Goal: Information Seeking & Learning: Learn about a topic

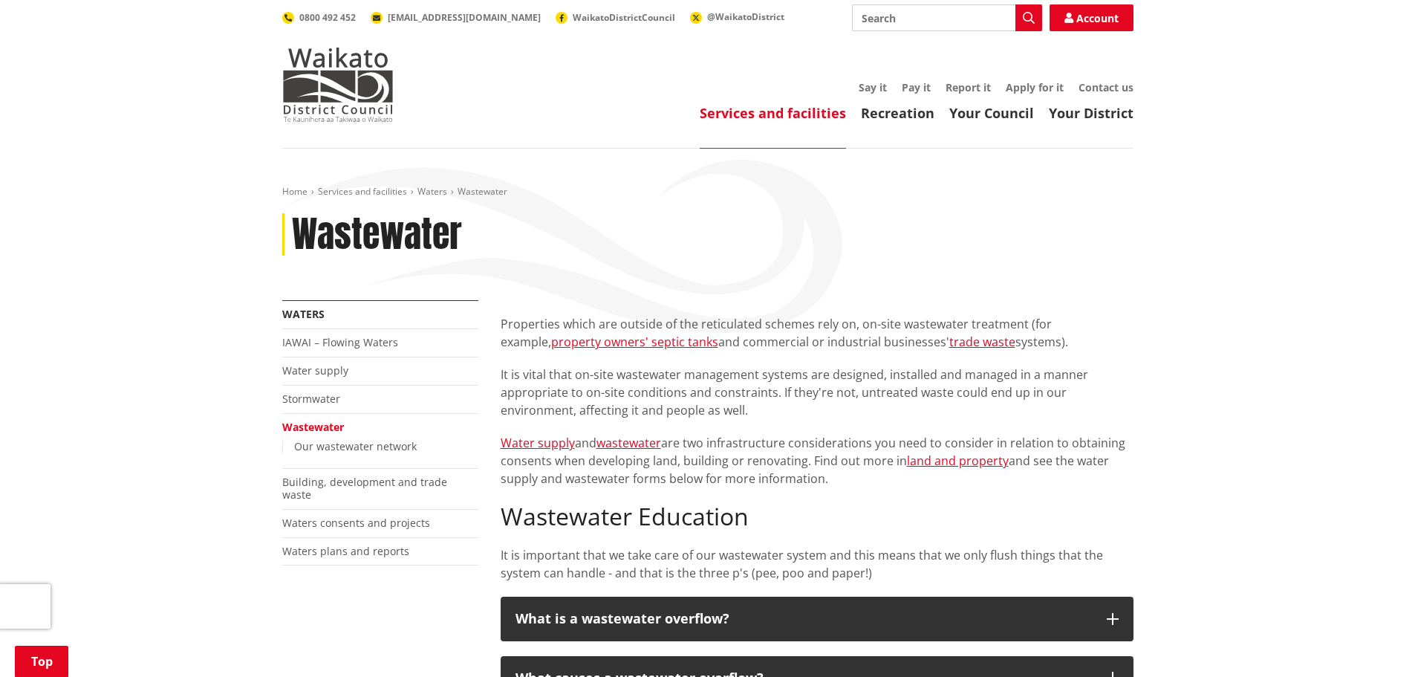
scroll to position [297, 0]
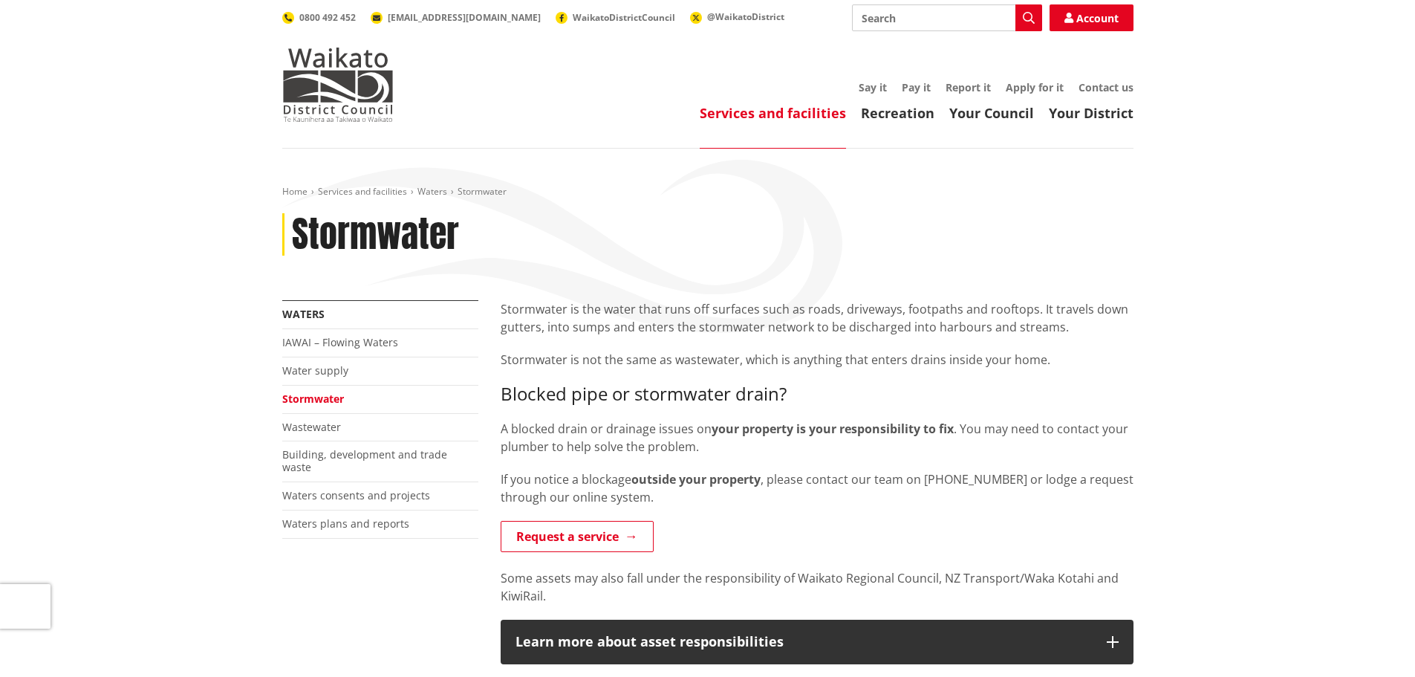
drag, startPoint x: 467, startPoint y: 335, endPoint x: 437, endPoint y: 74, distance: 262.3
click at [327, 339] on link "IAWAI – Flowing Waters" at bounding box center [340, 342] width 116 height 14
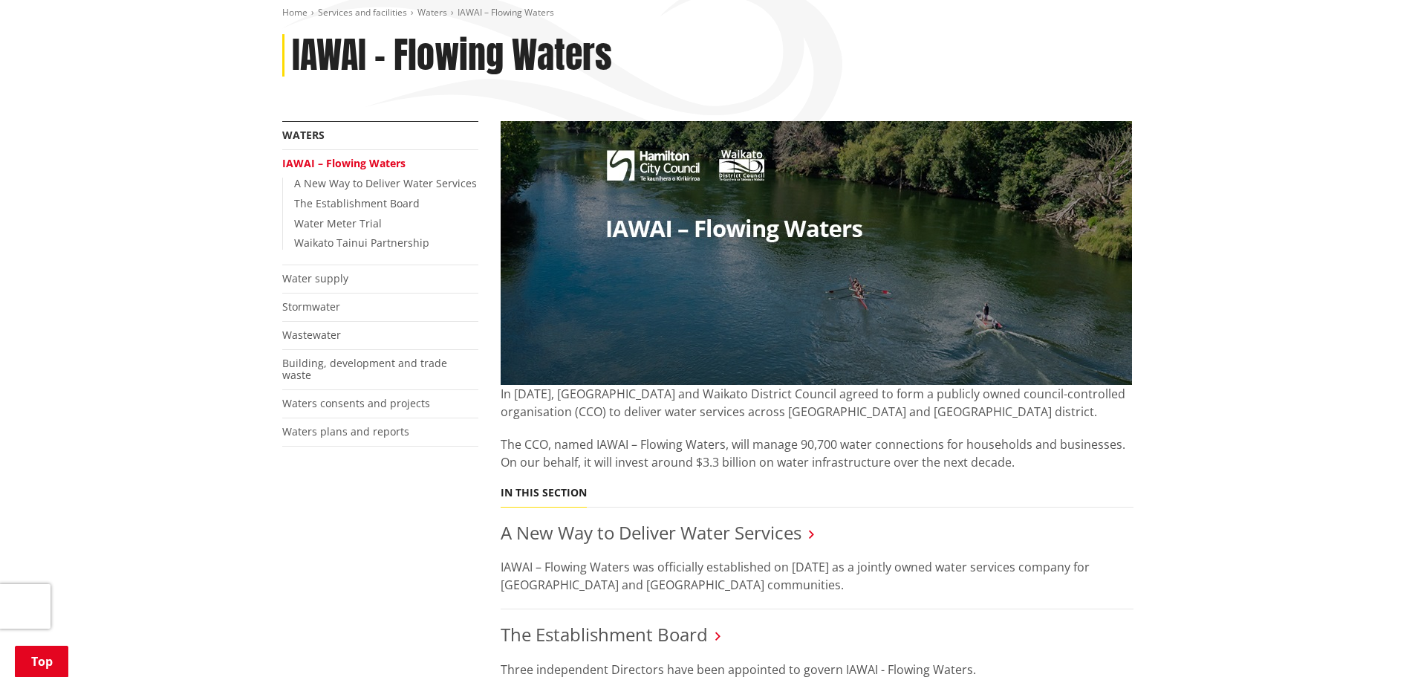
scroll to position [74, 0]
